Goal: Transaction & Acquisition: Purchase product/service

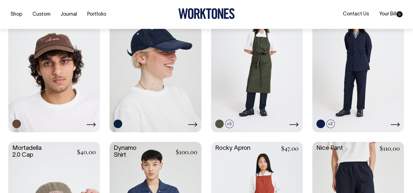
scroll to position [316, 0]
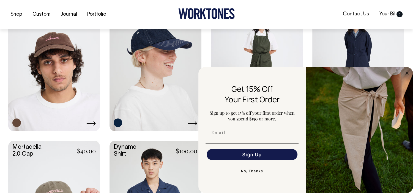
click at [362, 45] on link at bounding box center [358, 62] width 92 height 136
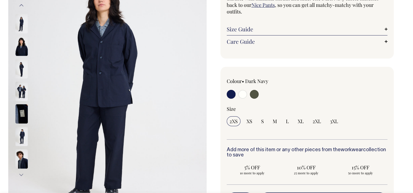
scroll to position [88, 0]
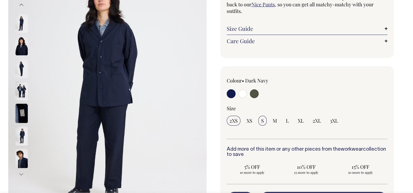
click at [264, 121] on input "S" at bounding box center [262, 121] width 8 height 10
radio input "true"
select select "S"
click at [241, 94] on input "radio" at bounding box center [242, 93] width 9 height 9
radio input "true"
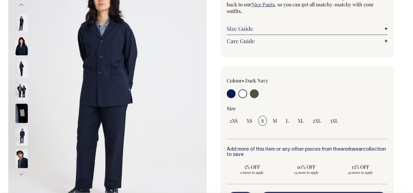
radio input "true"
select select "Off-White"
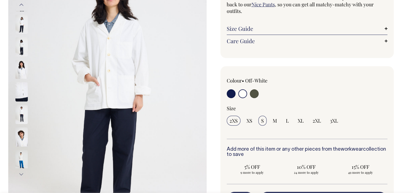
click at [264, 121] on input "S" at bounding box center [262, 121] width 8 height 10
radio input "true"
click at [270, 116] on input "M" at bounding box center [275, 121] width 10 height 10
radio input "true"
select select "M"
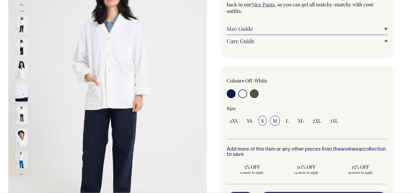
click at [264, 121] on input "S" at bounding box center [262, 121] width 8 height 10
radio input "true"
select select "S"
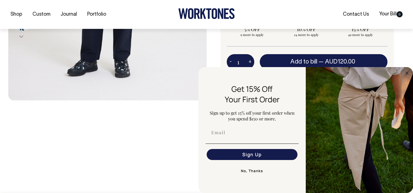
scroll to position [233, 0]
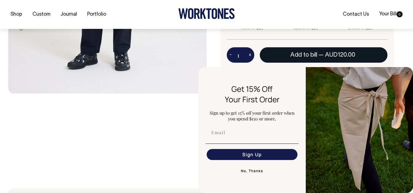
click at [313, 53] on span "Add to bill" at bounding box center [303, 54] width 27 height 5
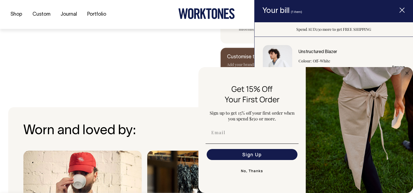
scroll to position [251, 0]
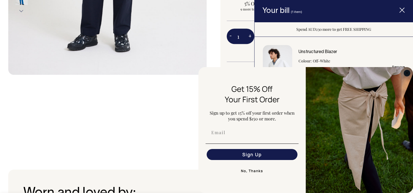
click at [405, 74] on circle "Close dialog" at bounding box center [407, 73] width 6 height 6
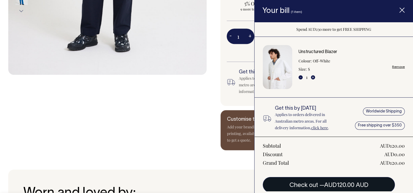
click at [336, 186] on span "AUD120.00 AUD" at bounding box center [346, 185] width 44 height 5
